Goal: Transaction & Acquisition: Download file/media

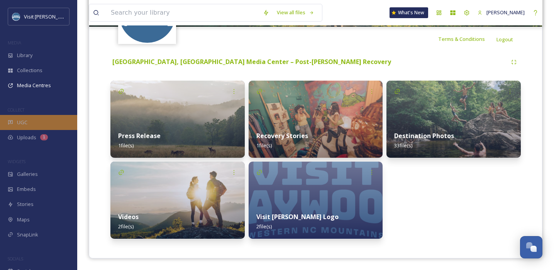
scroll to position [1, 0]
click at [17, 119] on span "UGC" at bounding box center [22, 122] width 10 height 7
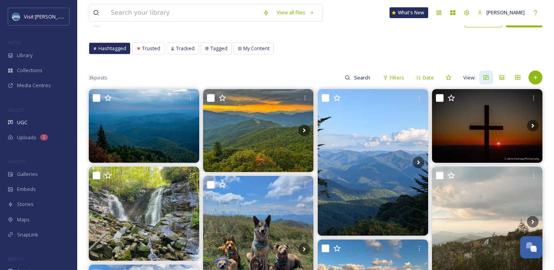
scroll to position [30, 0]
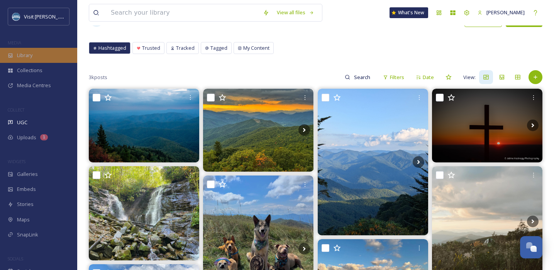
click at [39, 51] on div "Library" at bounding box center [38, 55] width 77 height 15
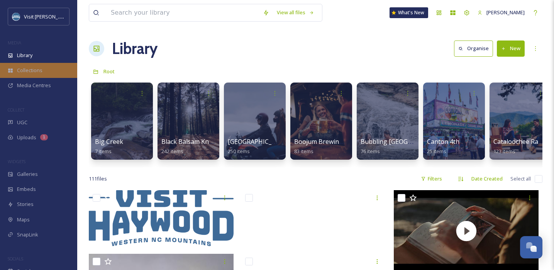
click at [25, 68] on span "Collections" at bounding box center [29, 70] width 25 height 7
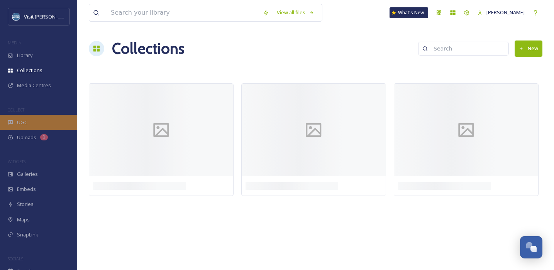
click at [28, 124] on div "UGC" at bounding box center [38, 122] width 77 height 15
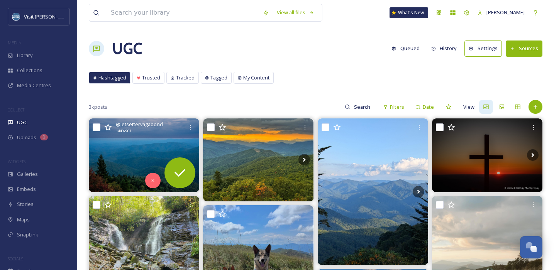
click at [134, 154] on img at bounding box center [144, 156] width 110 height 74
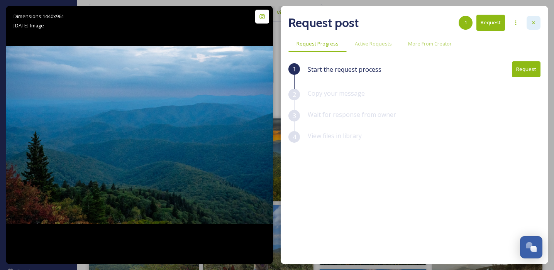
click at [532, 21] on icon at bounding box center [533, 22] width 3 height 3
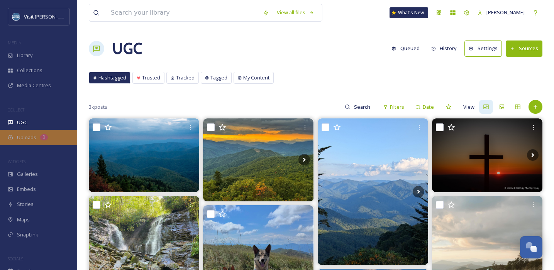
click at [27, 139] on span "Uploads" at bounding box center [26, 137] width 19 height 7
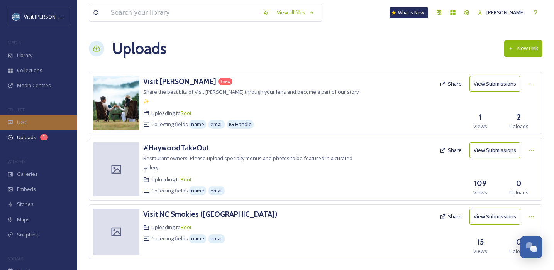
click at [29, 124] on div "UGC" at bounding box center [38, 122] width 77 height 15
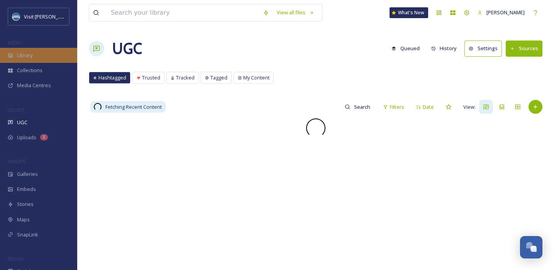
click at [41, 58] on div "Library" at bounding box center [38, 55] width 77 height 15
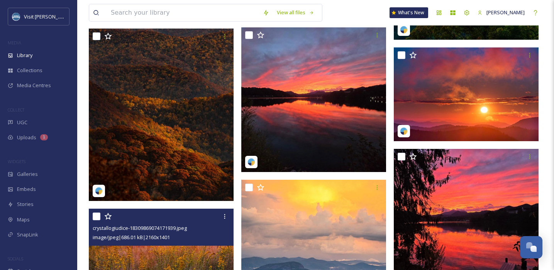
scroll to position [595, 0]
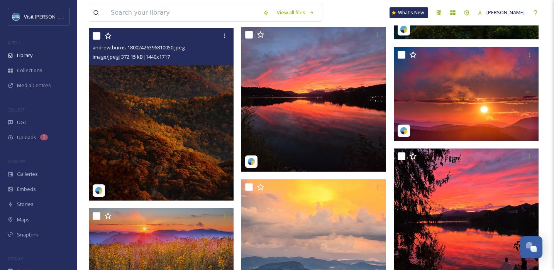
click at [166, 124] on img at bounding box center [161, 114] width 145 height 173
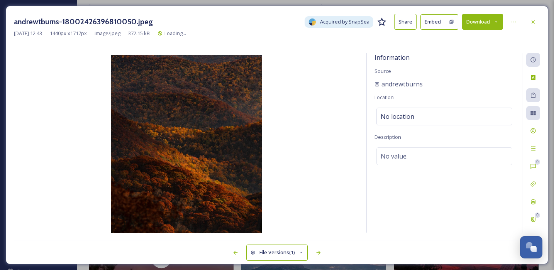
click at [482, 26] on button "Download" at bounding box center [482, 22] width 41 height 16
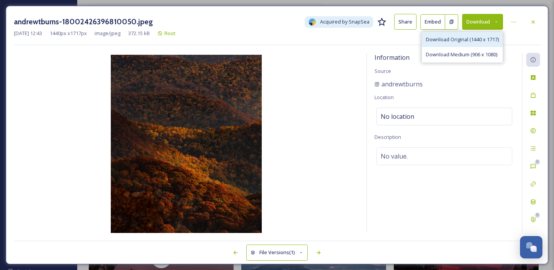
click at [470, 39] on span "Download Original (1440 x 1717)" at bounding box center [462, 39] width 73 height 7
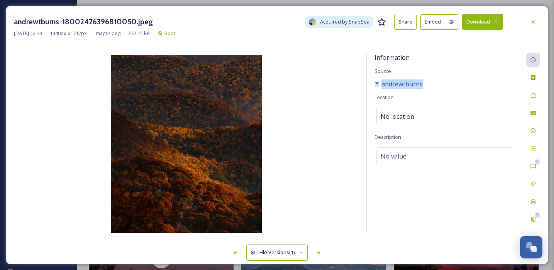
drag, startPoint x: 446, startPoint y: 84, endPoint x: 382, endPoint y: 84, distance: 63.7
click at [382, 84] on div "andrewtburns" at bounding box center [445, 84] width 140 height 9
copy span "andrewtburns"
click at [428, 82] on div "andrewtburns" at bounding box center [445, 84] width 140 height 9
drag, startPoint x: 430, startPoint y: 82, endPoint x: 380, endPoint y: 81, distance: 50.2
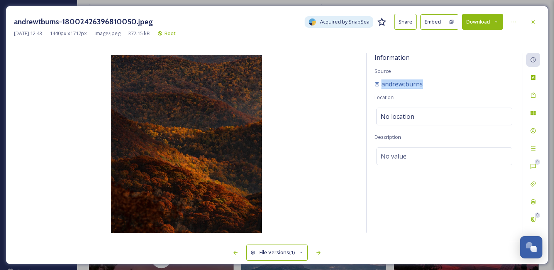
click at [380, 81] on div "andrewtburns" at bounding box center [445, 84] width 140 height 9
copy span "andrewtburns"
